Goal: Task Accomplishment & Management: Manage account settings

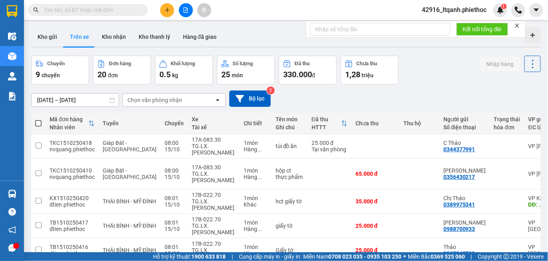
click at [67, 100] on input "15/10/2025 – 15/10/2025" at bounding box center [75, 100] width 87 height 13
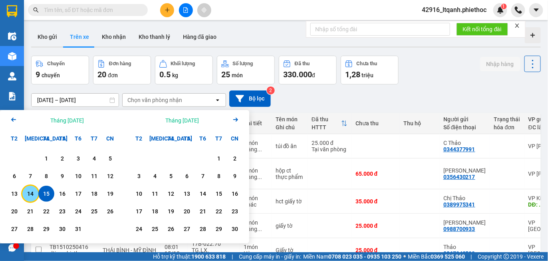
click at [30, 195] on div "14" at bounding box center [30, 194] width 11 height 10
click at [46, 192] on div "15" at bounding box center [46, 194] width 11 height 10
type input "14/10/2025 – 15/10/2025"
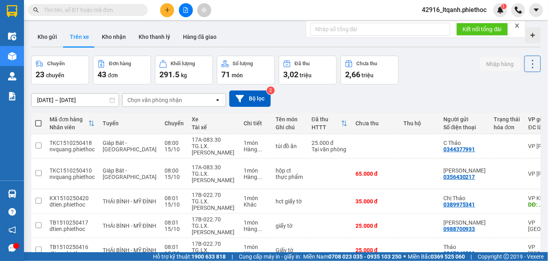
click at [152, 102] on div "Chọn văn phòng nhận" at bounding box center [154, 100] width 55 height 8
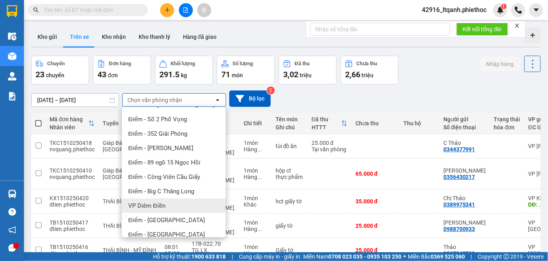
scroll to position [128, 0]
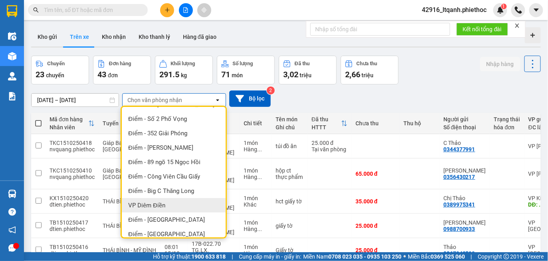
click at [164, 205] on span "VP Diêm Điền" at bounding box center [146, 205] width 37 height 8
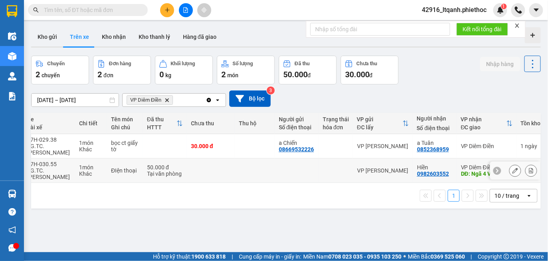
scroll to position [0, 144]
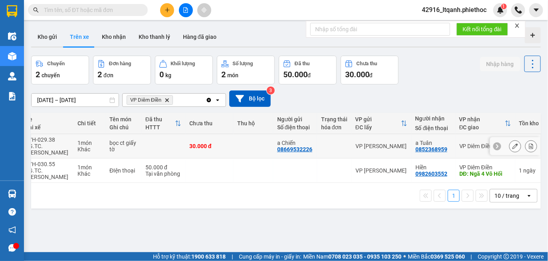
click at [275, 140] on td "a Chiến 08669532226" at bounding box center [295, 146] width 44 height 24
checkbox input "true"
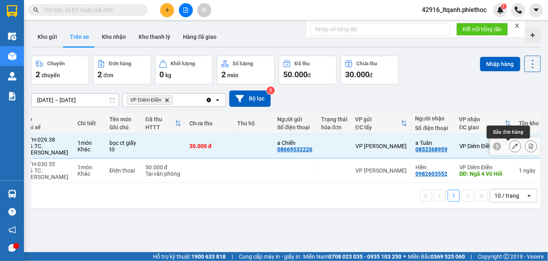
click at [513, 145] on icon at bounding box center [516, 146] width 6 height 6
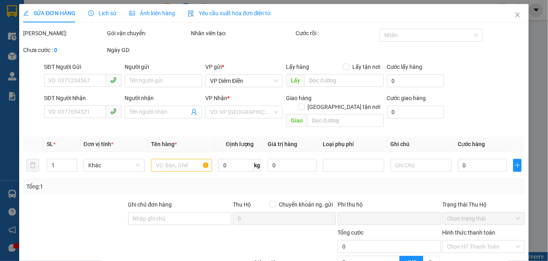
type input "08669532226"
type input "a Chiến"
type input "0852368959"
type input "a Tuân"
type input "0"
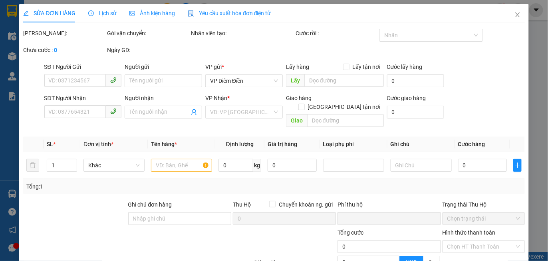
type input "30.000"
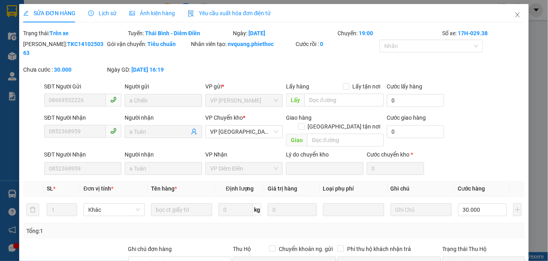
scroll to position [113, 0]
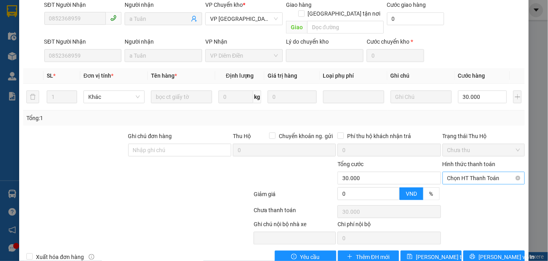
click at [469, 172] on span "Chọn HT Thanh Toán" at bounding box center [484, 178] width 73 height 12
click at [458, 177] on div "Tại văn phòng" at bounding box center [478, 176] width 72 height 9
type input "0"
click at [430, 252] on span "Lưu thay đổi" at bounding box center [448, 256] width 64 height 9
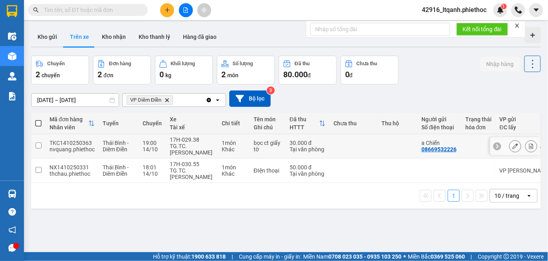
click at [361, 152] on td at bounding box center [354, 146] width 48 height 24
checkbox input "true"
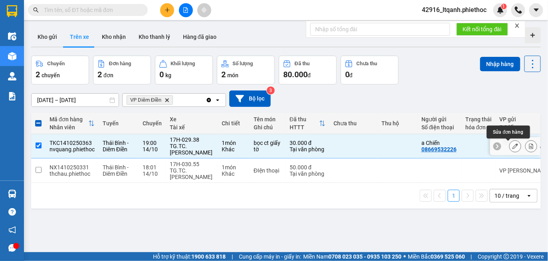
click at [513, 145] on icon at bounding box center [516, 146] width 6 height 6
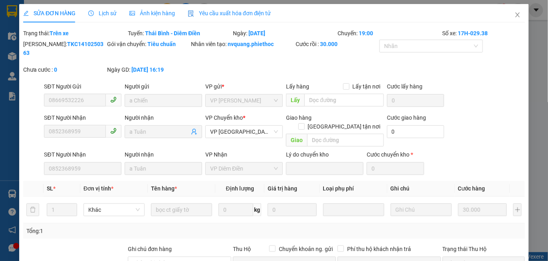
type input "08669532226"
type input "a Chiến"
type input "0852368959"
type input "a Tuân"
type input "0"
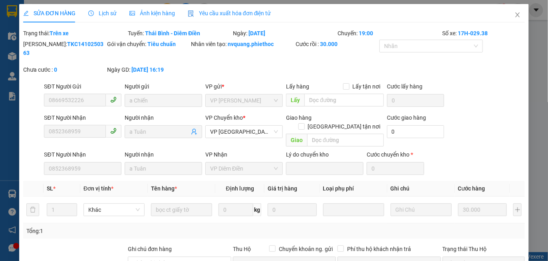
type input "30.000"
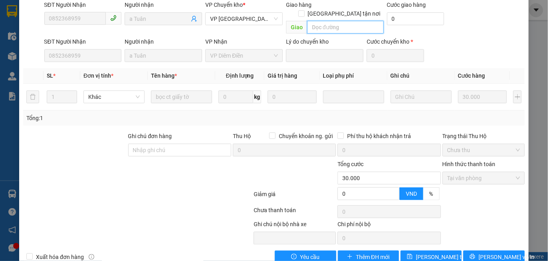
click at [323, 21] on input "text" at bounding box center [345, 27] width 76 height 13
type input "."
click at [425, 252] on span "Lưu thay đổi" at bounding box center [448, 256] width 64 height 9
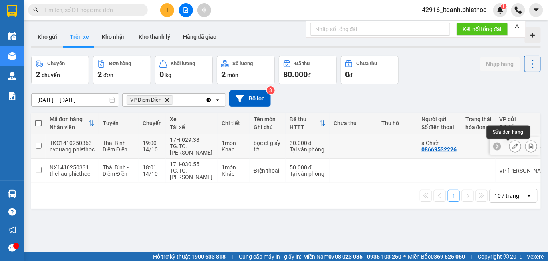
click at [513, 145] on icon at bounding box center [516, 146] width 6 height 6
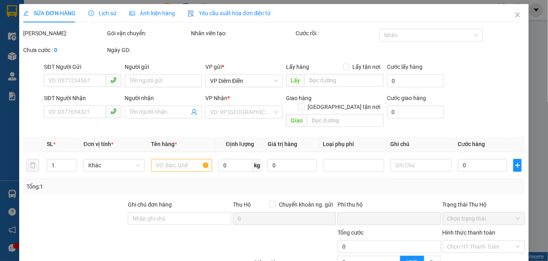
type input "08669532226"
type input "a Chiến"
type input "0852368959"
type input "a Tuân"
type input "."
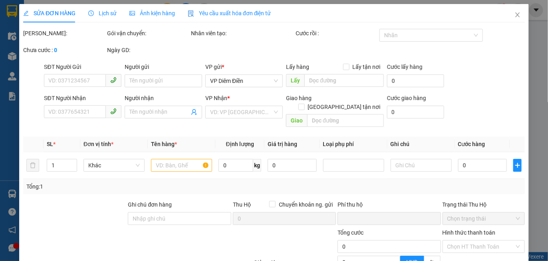
type input "0"
type input "30.000"
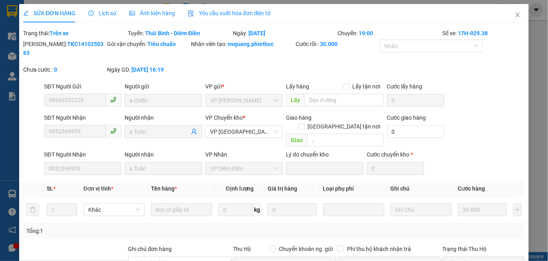
scroll to position [113, 0]
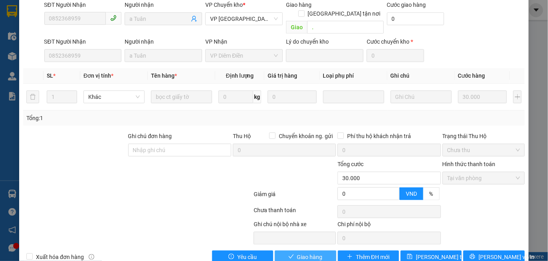
click at [305, 252] on span "Giao hàng" at bounding box center [310, 256] width 26 height 9
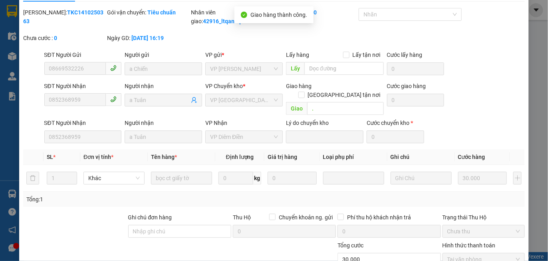
scroll to position [0, 0]
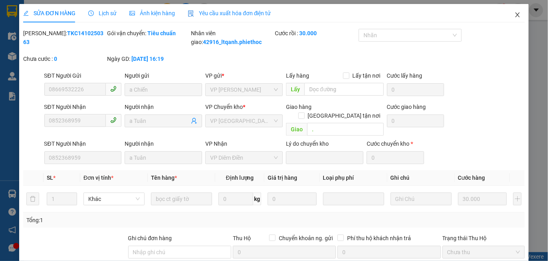
click at [515, 12] on icon "close" at bounding box center [518, 15] width 6 height 6
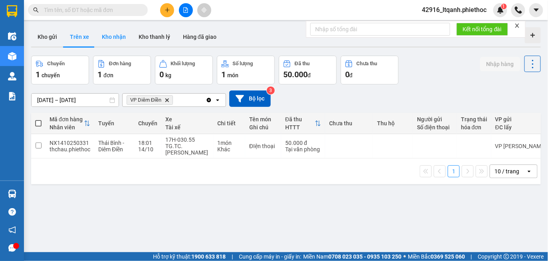
click at [113, 36] on button "Kho nhận" at bounding box center [114, 36] width 37 height 19
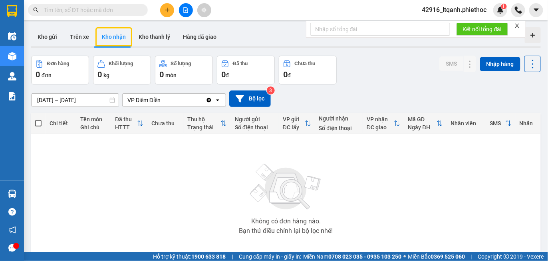
click at [79, 101] on input "15/10/2025 – 15/10/2025" at bounding box center [75, 100] width 87 height 13
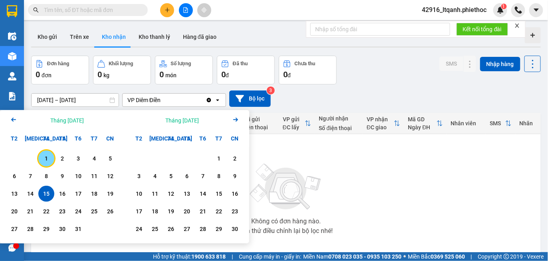
click at [42, 160] on div "1" at bounding box center [46, 158] width 11 height 10
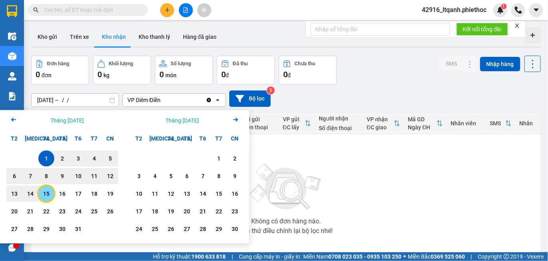
click at [47, 194] on div "15" at bounding box center [46, 194] width 11 height 10
type input "01/10/2025 – 15/10/2025"
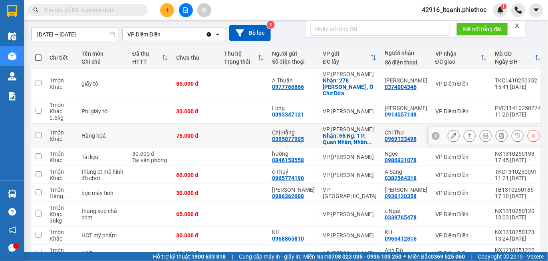
scroll to position [131, 0]
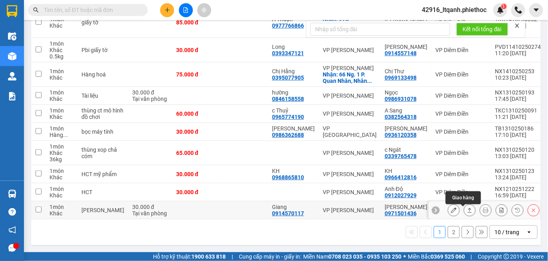
click at [467, 208] on icon at bounding box center [470, 210] width 6 height 6
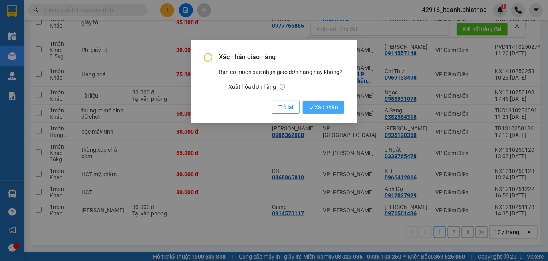
click at [333, 109] on span "Xác nhận" at bounding box center [323, 107] width 29 height 9
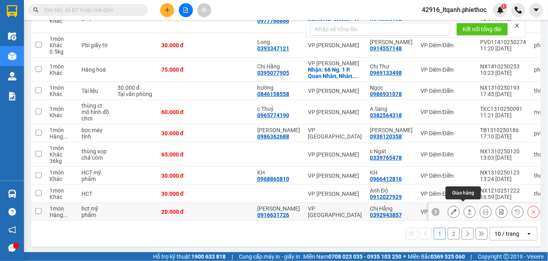
click at [464, 208] on button at bounding box center [469, 212] width 11 height 14
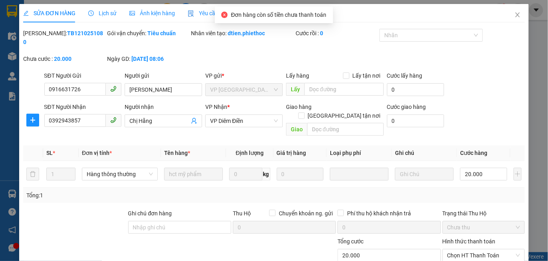
type input "0916631726"
type input "Anh Trung"
type input "0392943857"
type input "Chị Hằng"
type input "0"
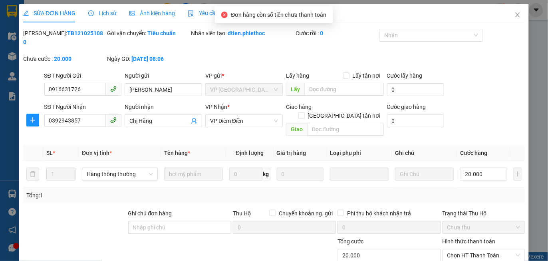
type input "20.000"
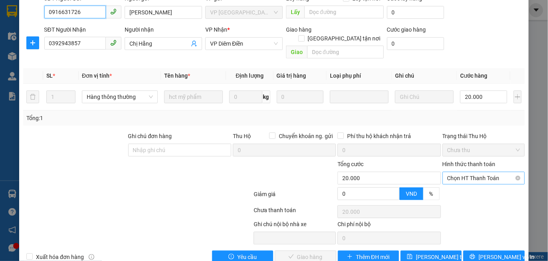
click at [458, 172] on span "Chọn HT Thanh Toán" at bounding box center [484, 178] width 73 height 12
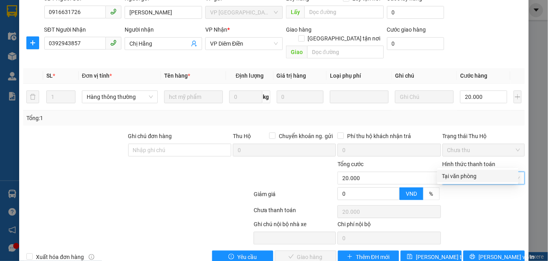
click at [455, 177] on div "Tại văn phòng" at bounding box center [478, 175] width 72 height 9
type input "0"
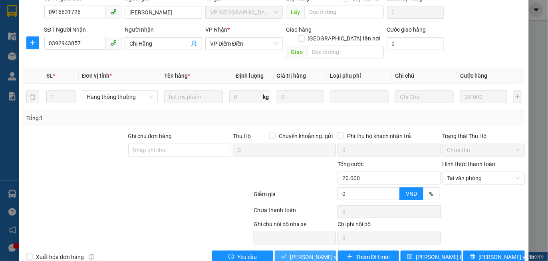
click at [311, 252] on span "Lưu và Giao hàng" at bounding box center [328, 256] width 77 height 9
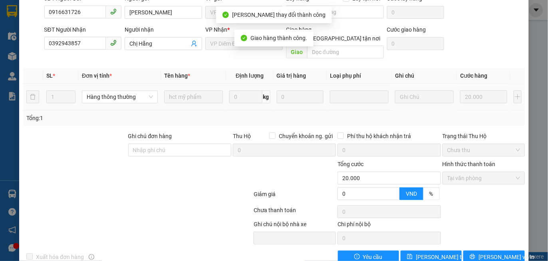
scroll to position [0, 0]
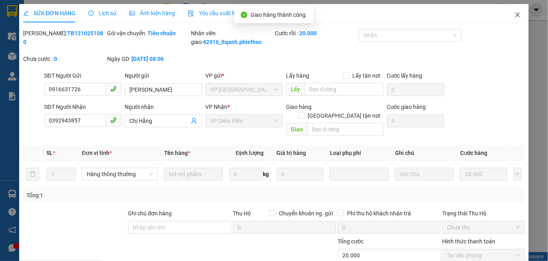
click at [515, 13] on icon "close" at bounding box center [518, 15] width 6 height 6
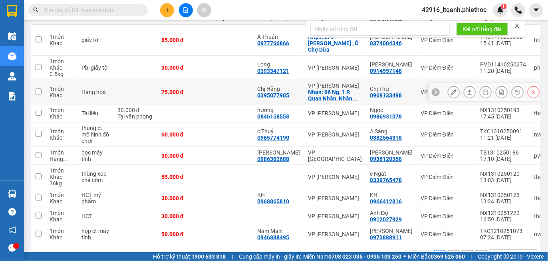
scroll to position [131, 0]
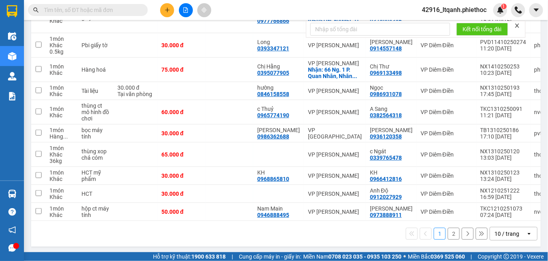
click at [450, 231] on button "2" at bounding box center [454, 233] width 12 height 12
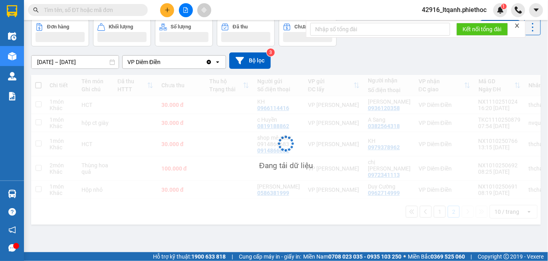
scroll to position [36, 0]
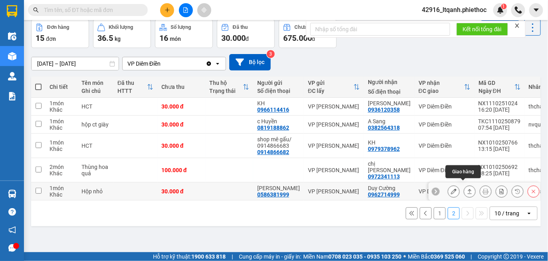
click at [467, 188] on icon at bounding box center [470, 191] width 6 height 6
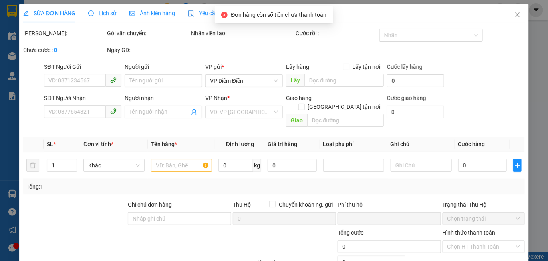
type input "0586381999"
type input "Anh Hùng"
type input "0962714999"
type input "Duy Cường"
type input "0"
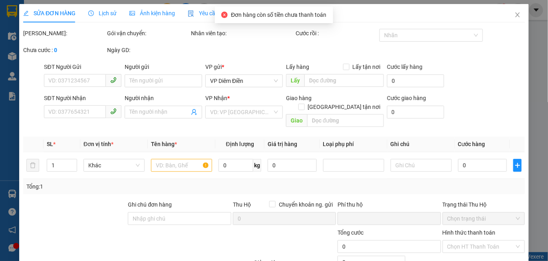
type input "30.000"
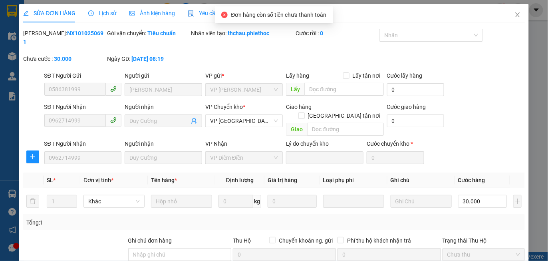
scroll to position [104, 0]
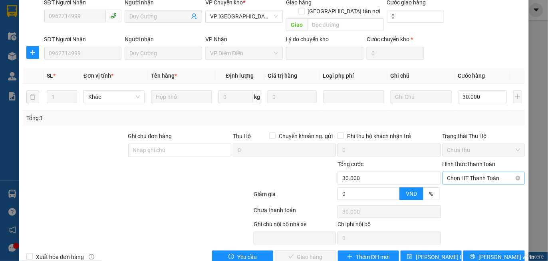
click at [467, 172] on span "Chọn HT Thanh Toán" at bounding box center [484, 178] width 73 height 12
click at [463, 176] on div "Tại văn phòng" at bounding box center [478, 175] width 72 height 9
type input "0"
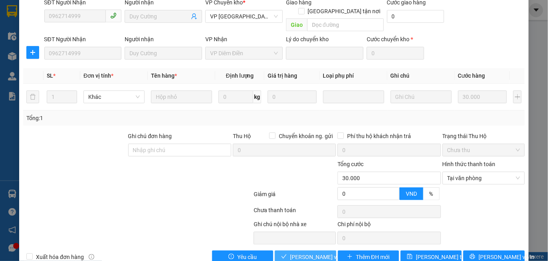
click at [299, 252] on span "Lưu và Giao hàng" at bounding box center [328, 256] width 77 height 9
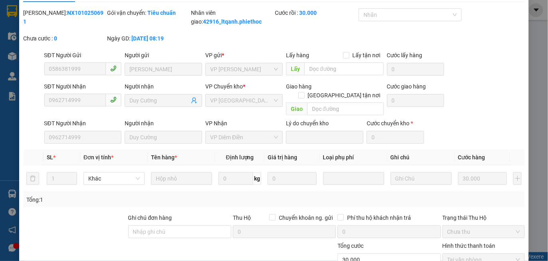
scroll to position [0, 0]
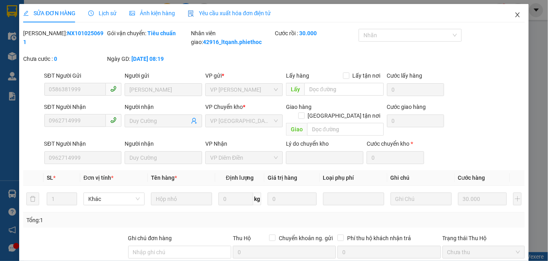
click at [516, 15] on icon "close" at bounding box center [518, 14] width 4 height 5
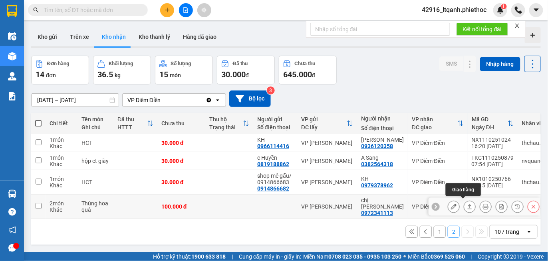
click at [467, 205] on icon at bounding box center [470, 206] width 6 height 6
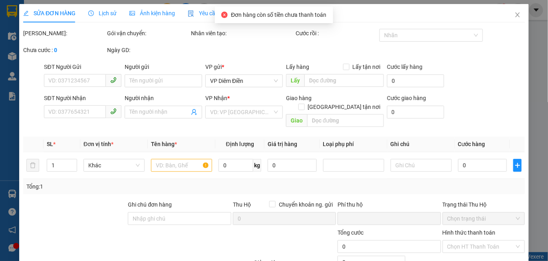
type input "0972341113"
type input "chị Trang"
type input "0"
type input "100.000"
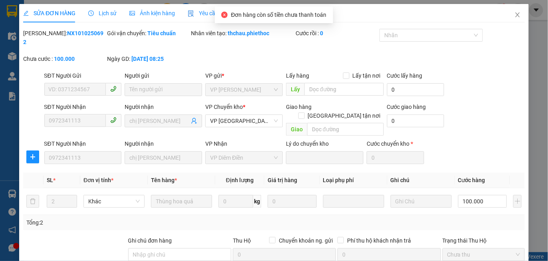
scroll to position [104, 0]
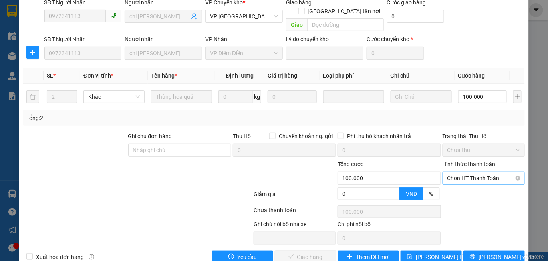
click at [477, 172] on span "Chọn HT Thanh Toán" at bounding box center [484, 178] width 73 height 12
click at [464, 179] on div "Tại văn phòng" at bounding box center [478, 175] width 72 height 9
type input "0"
click at [304, 252] on span "Lưu và Giao hàng" at bounding box center [328, 256] width 77 height 9
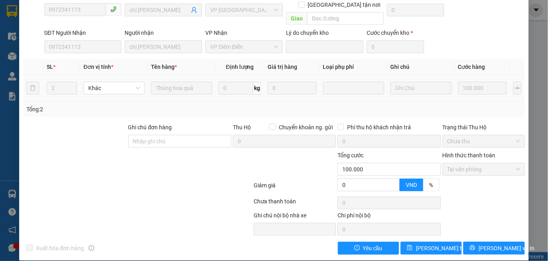
scroll to position [0, 0]
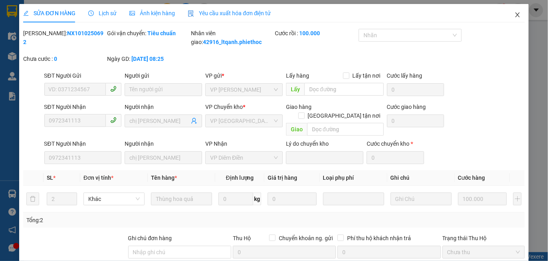
click at [516, 15] on icon "close" at bounding box center [518, 14] width 4 height 5
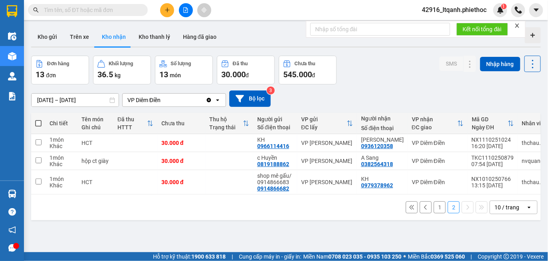
click at [434, 212] on button "1" at bounding box center [440, 207] width 12 height 12
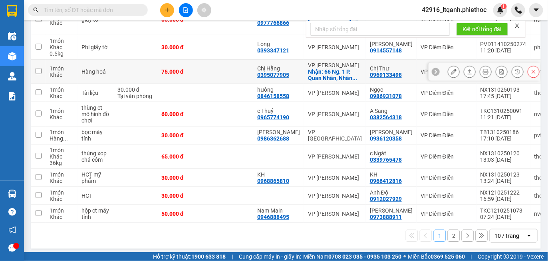
scroll to position [131, 0]
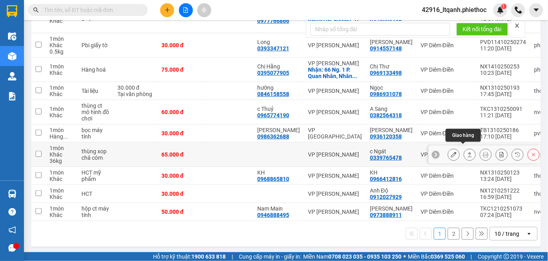
click at [467, 151] on icon at bounding box center [470, 154] width 6 height 6
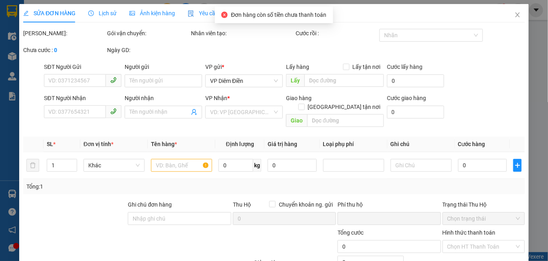
type input "0339765478"
type input "c Ngát"
type input "0"
type input "65.000"
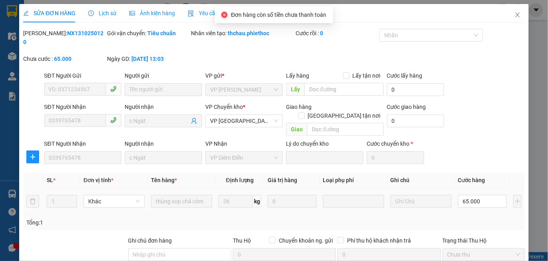
scroll to position [104, 0]
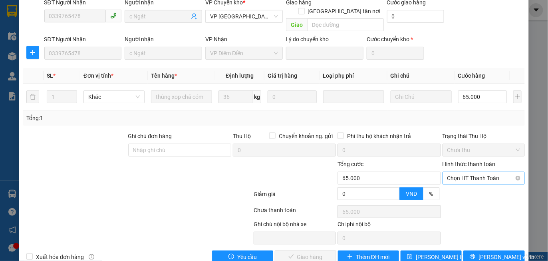
click at [451, 172] on span "Chọn HT Thanh Toán" at bounding box center [484, 178] width 73 height 12
click at [450, 176] on div "Tại văn phòng" at bounding box center [478, 175] width 72 height 9
type input "0"
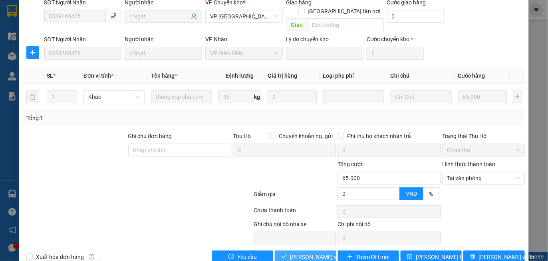
click at [302, 252] on span "Lưu và Giao hàng" at bounding box center [328, 256] width 77 height 9
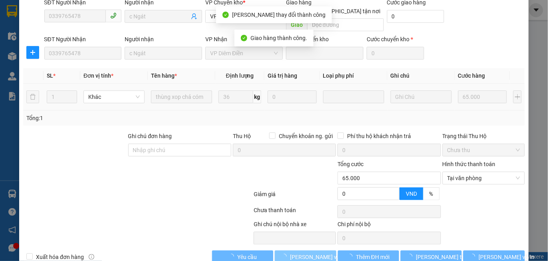
scroll to position [0, 0]
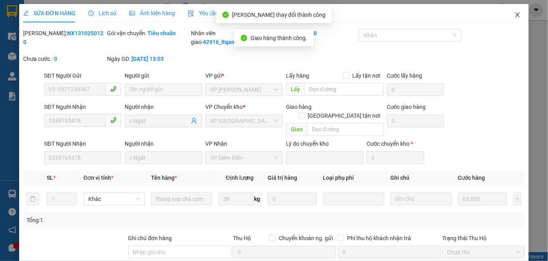
click at [516, 14] on icon "close" at bounding box center [518, 14] width 4 height 5
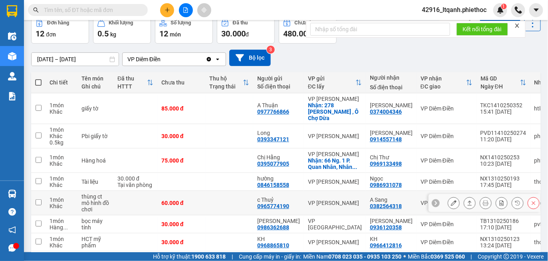
scroll to position [125, 0]
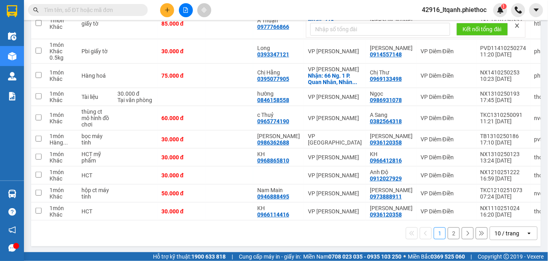
click at [448, 232] on button "2" at bounding box center [454, 233] width 12 height 12
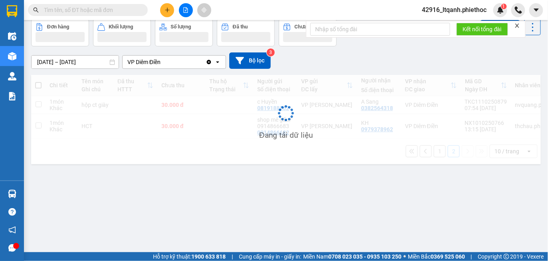
scroll to position [36, 0]
